Goal: Navigation & Orientation: Find specific page/section

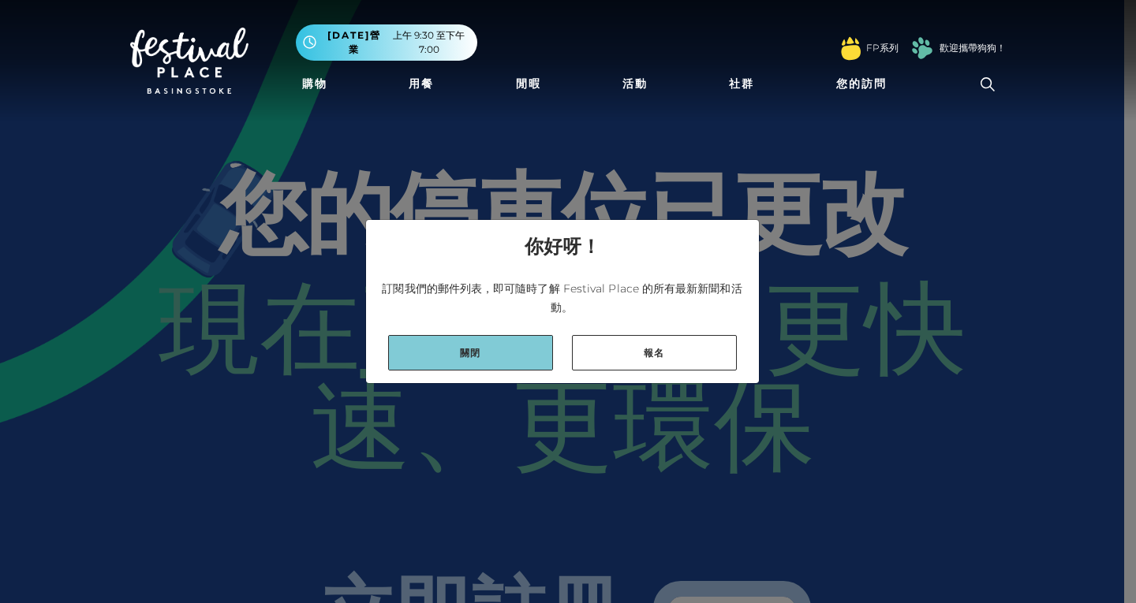
click at [502, 342] on link "關閉" at bounding box center [470, 352] width 165 height 35
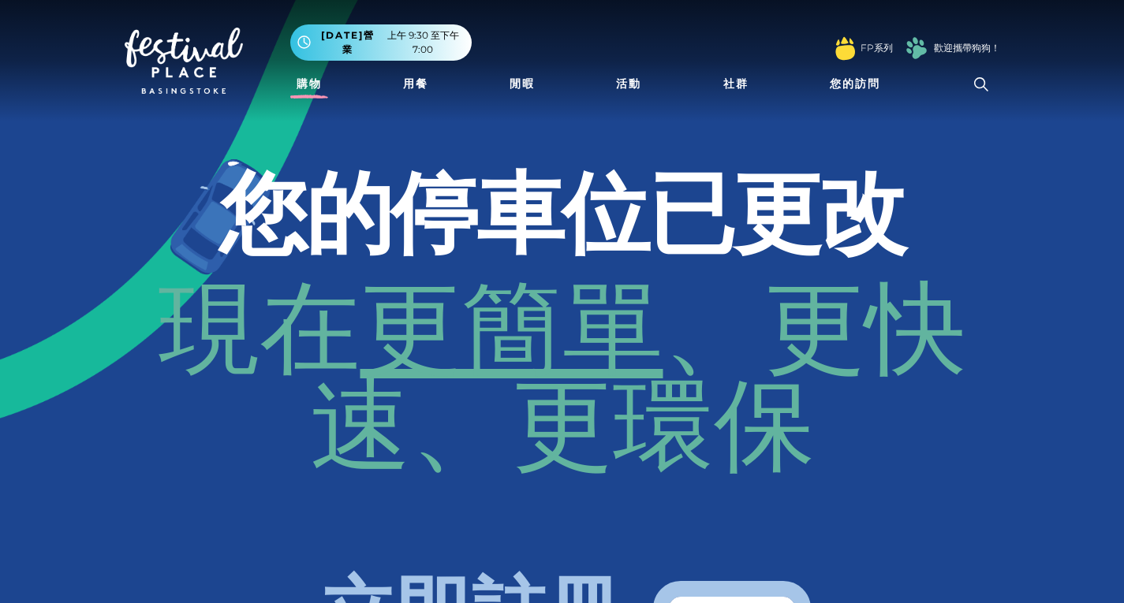
click at [308, 80] on font "購物" at bounding box center [309, 84] width 25 height 14
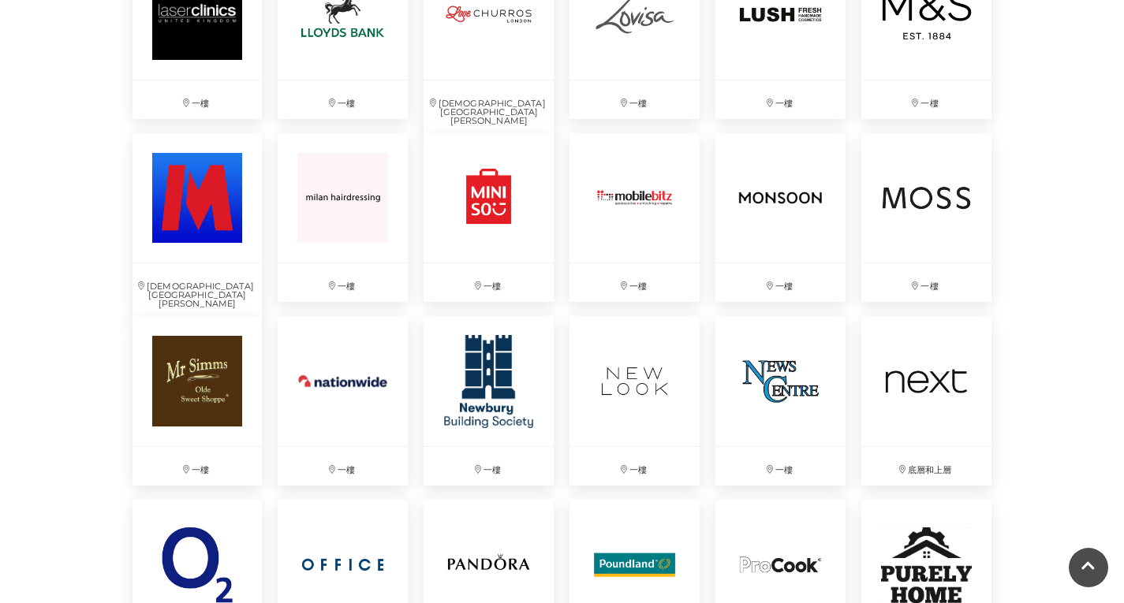
scroll to position [2806, 0]
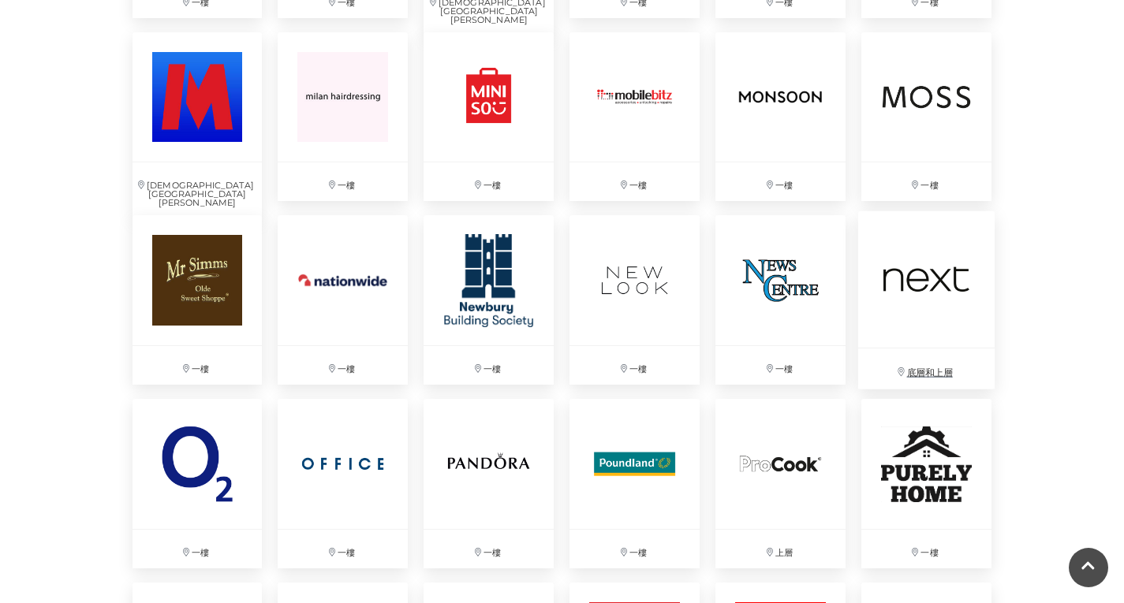
click at [929, 276] on img at bounding box center [926, 279] width 136 height 136
